Goal: Task Accomplishment & Management: Use online tool/utility

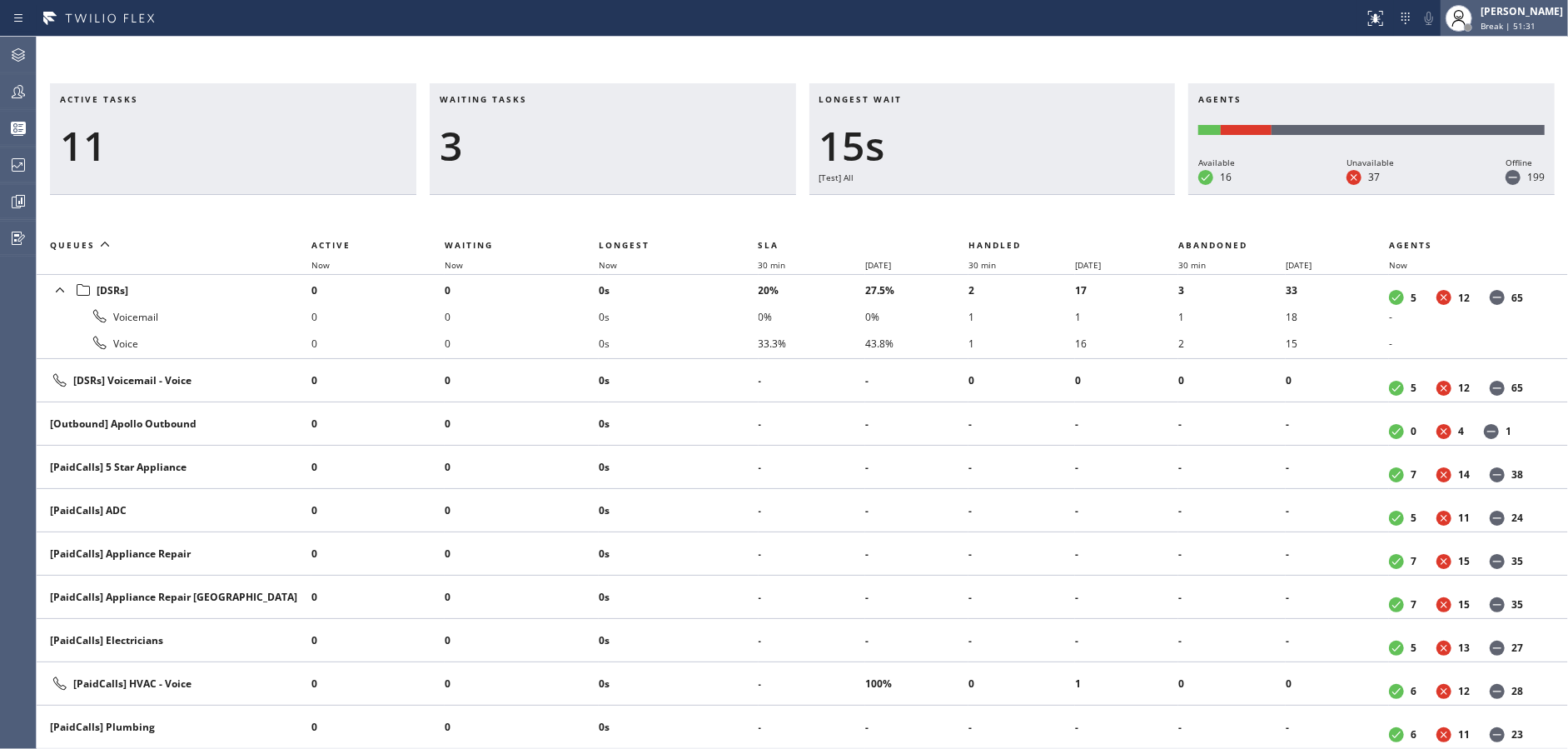
click at [1467, 34] on div "Status report No issues detected If you experience an issue, please download th…" at bounding box center [784, 374] width 1568 height 749
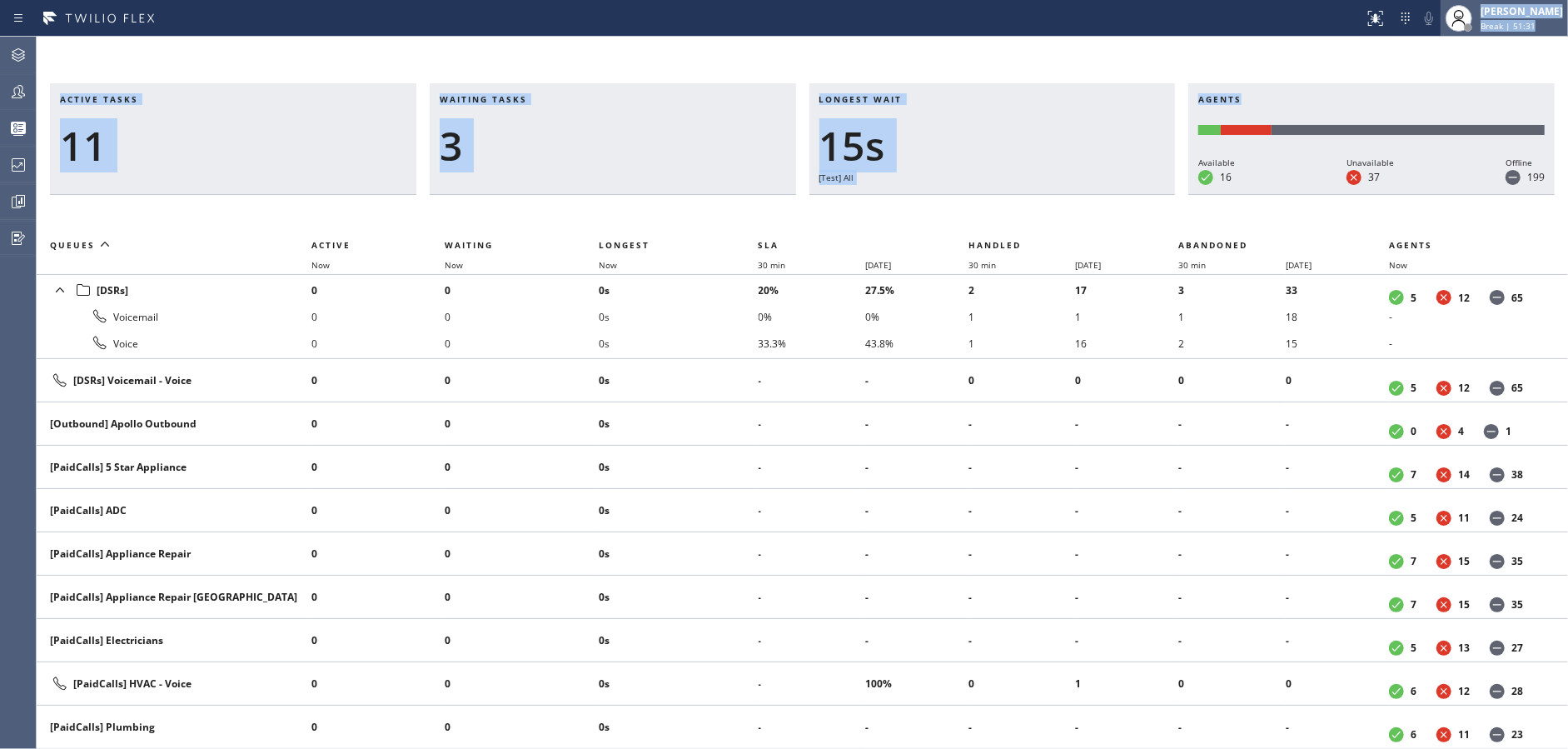
click at [1536, 20] on span "Break | 51:31" at bounding box center [1508, 26] width 55 height 11
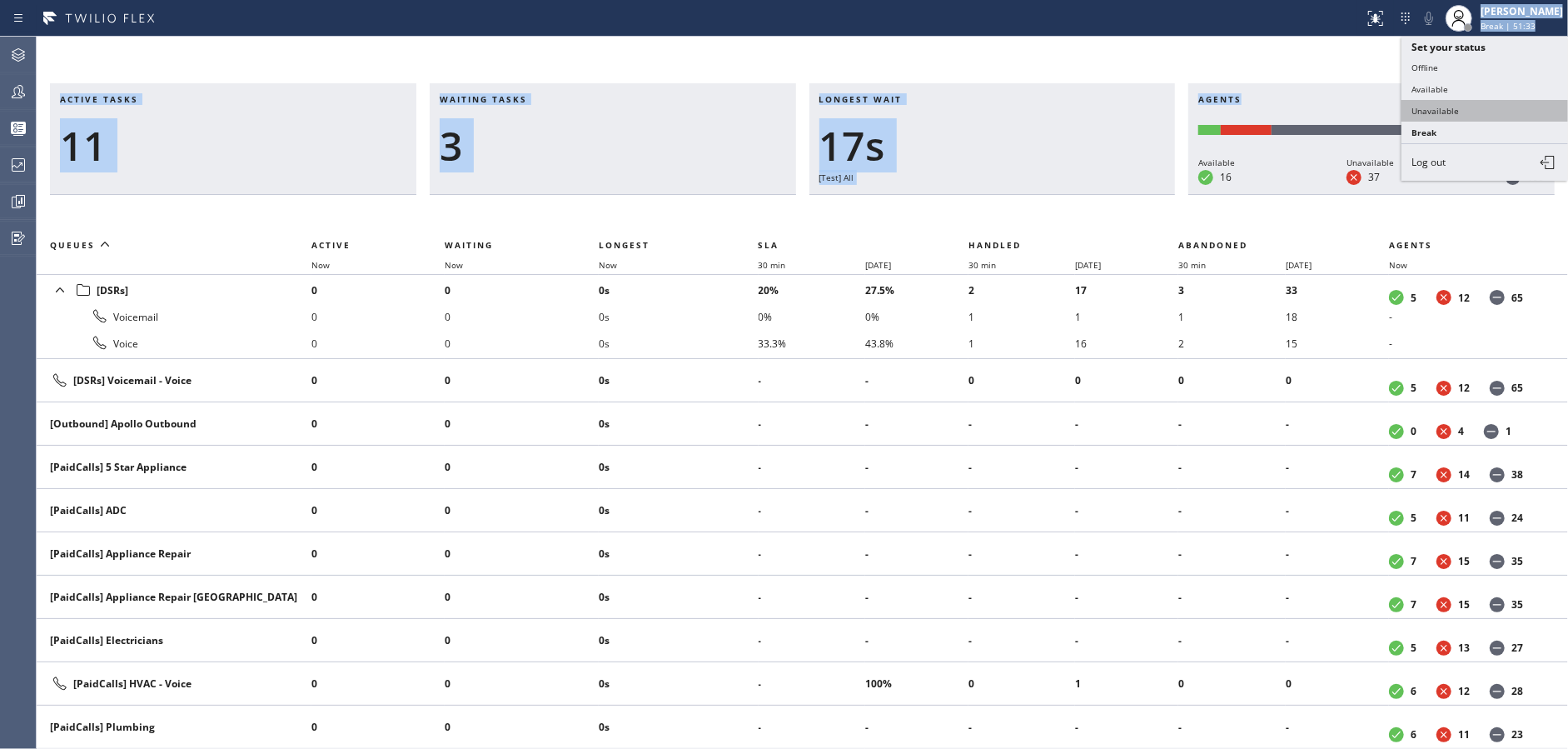
click at [1463, 111] on button "Unavailable" at bounding box center [1485, 111] width 166 height 22
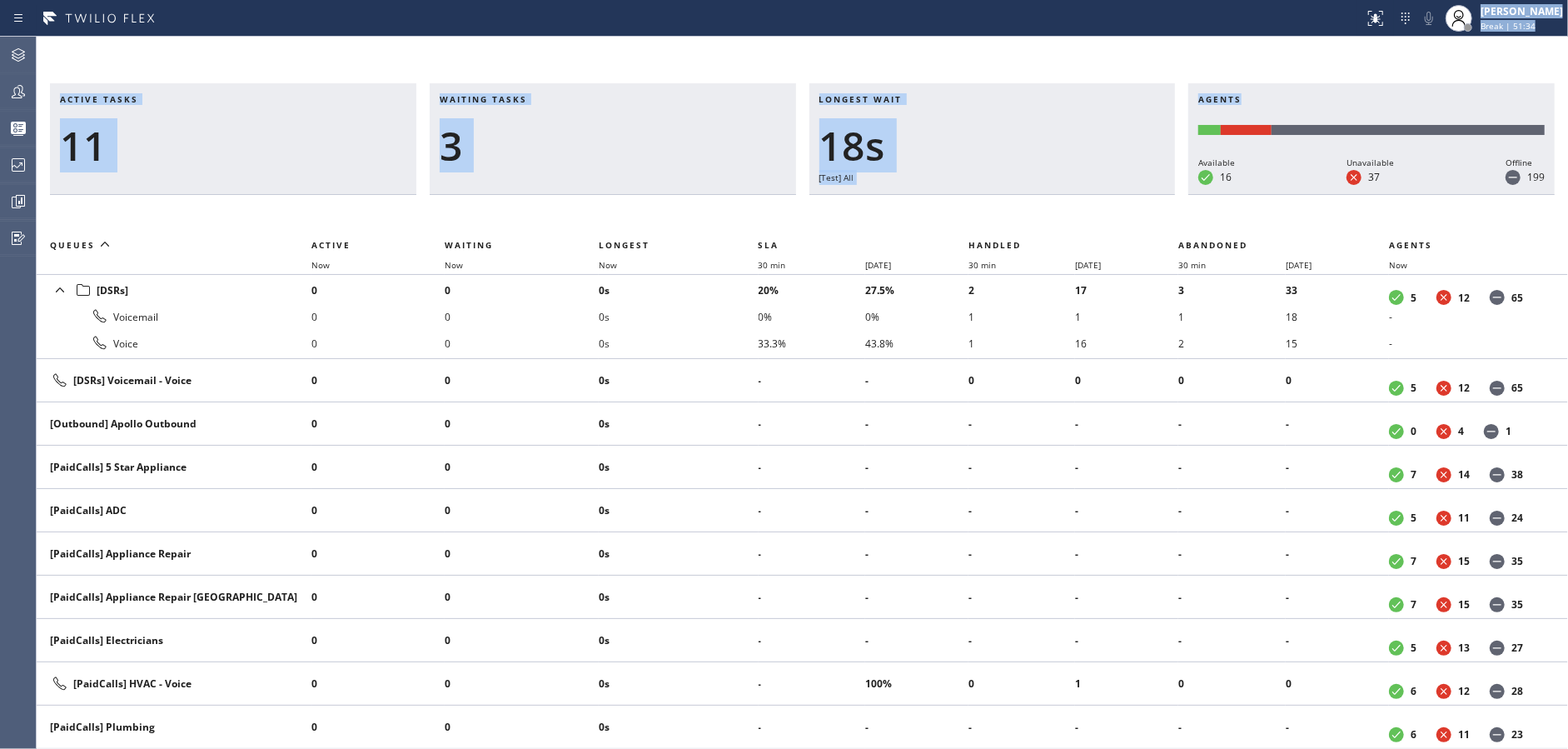
click at [734, 113] on h3 "Waiting tasks" at bounding box center [613, 106] width 346 height 25
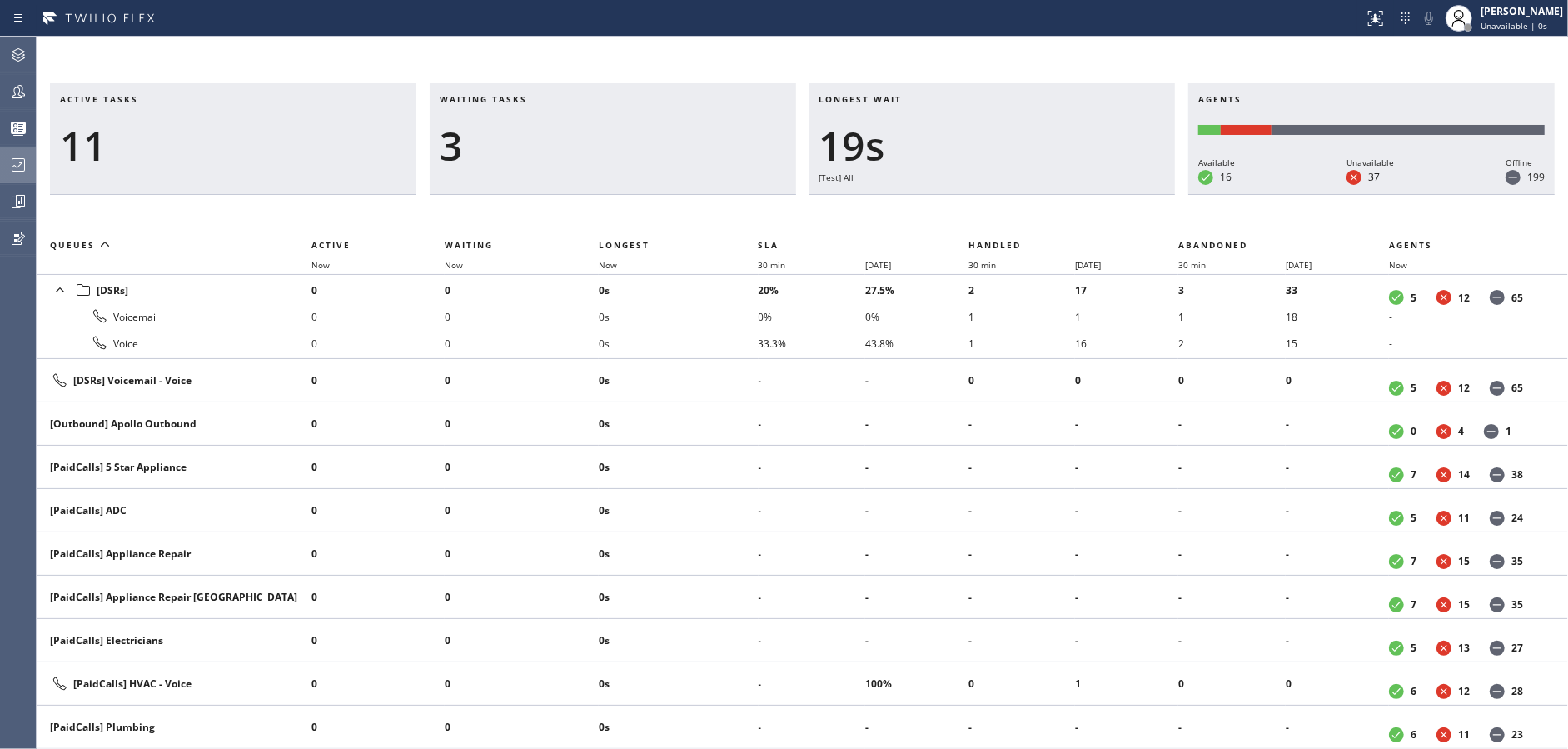
click at [0, 164] on div at bounding box center [18, 165] width 37 height 20
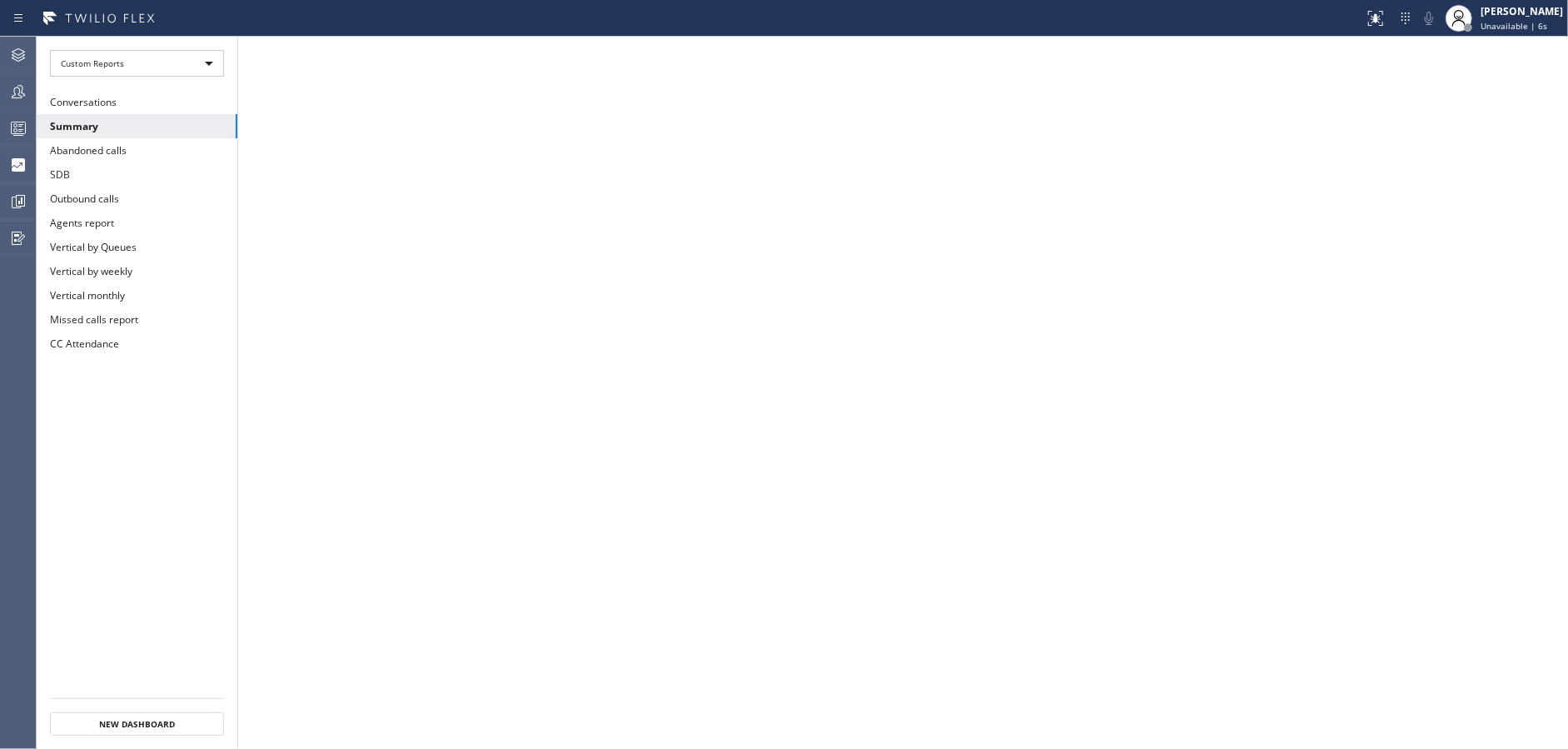
click at [149, 143] on button "Abandoned calls" at bounding box center [137, 150] width 200 height 25
click at [103, 118] on button "Summary" at bounding box center [137, 127] width 200 height 25
click at [7, 195] on div at bounding box center [18, 201] width 37 height 20
